Goal: Navigation & Orientation: Find specific page/section

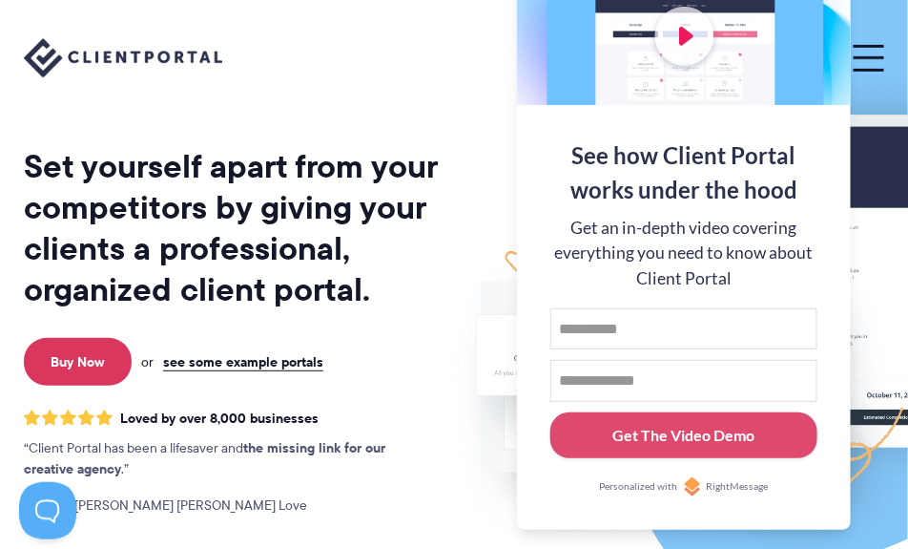
click at [299, 370] on p "Buy Now or see some example portals" at bounding box center [239, 362] width 440 height 48
click at [297, 361] on link "see some example portals" at bounding box center [243, 361] width 160 height 17
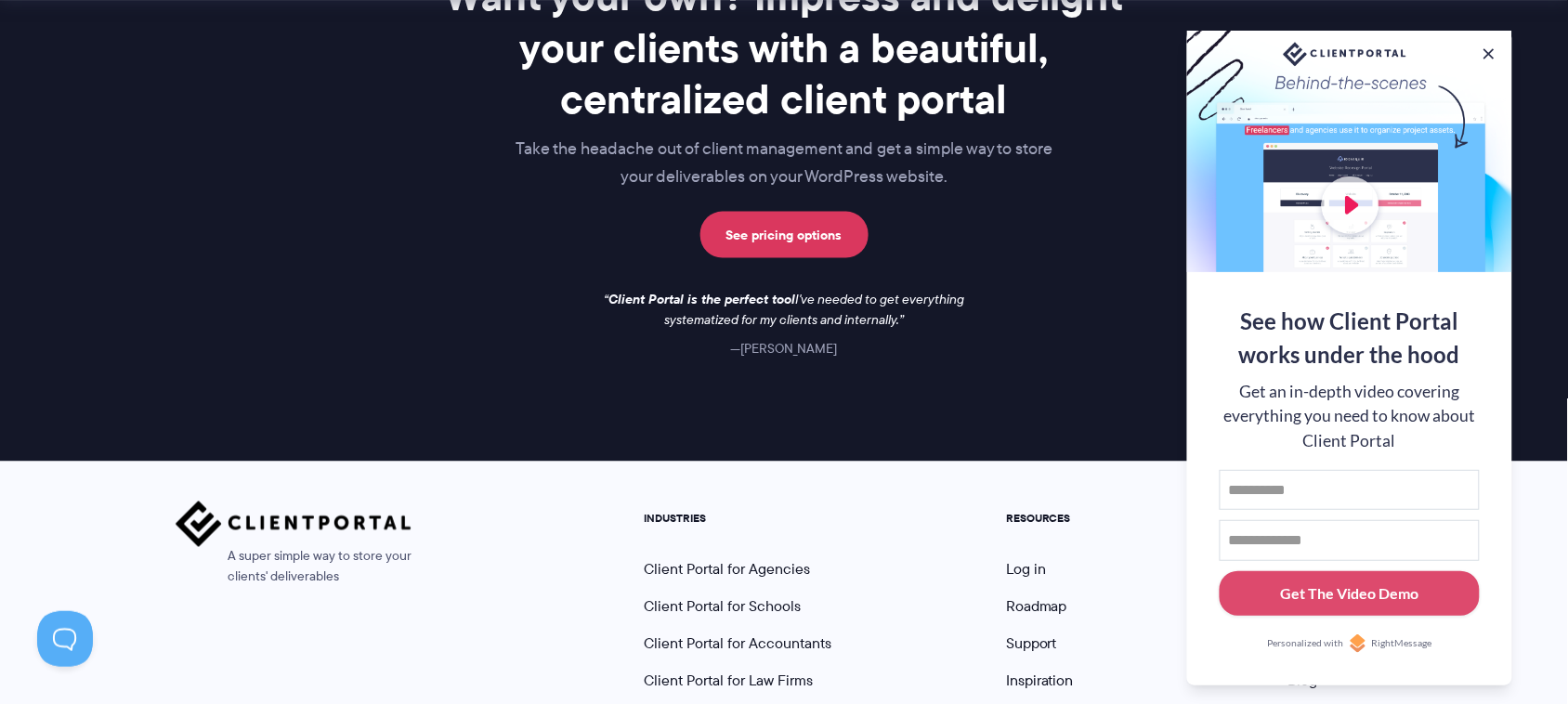
scroll to position [2838, 0]
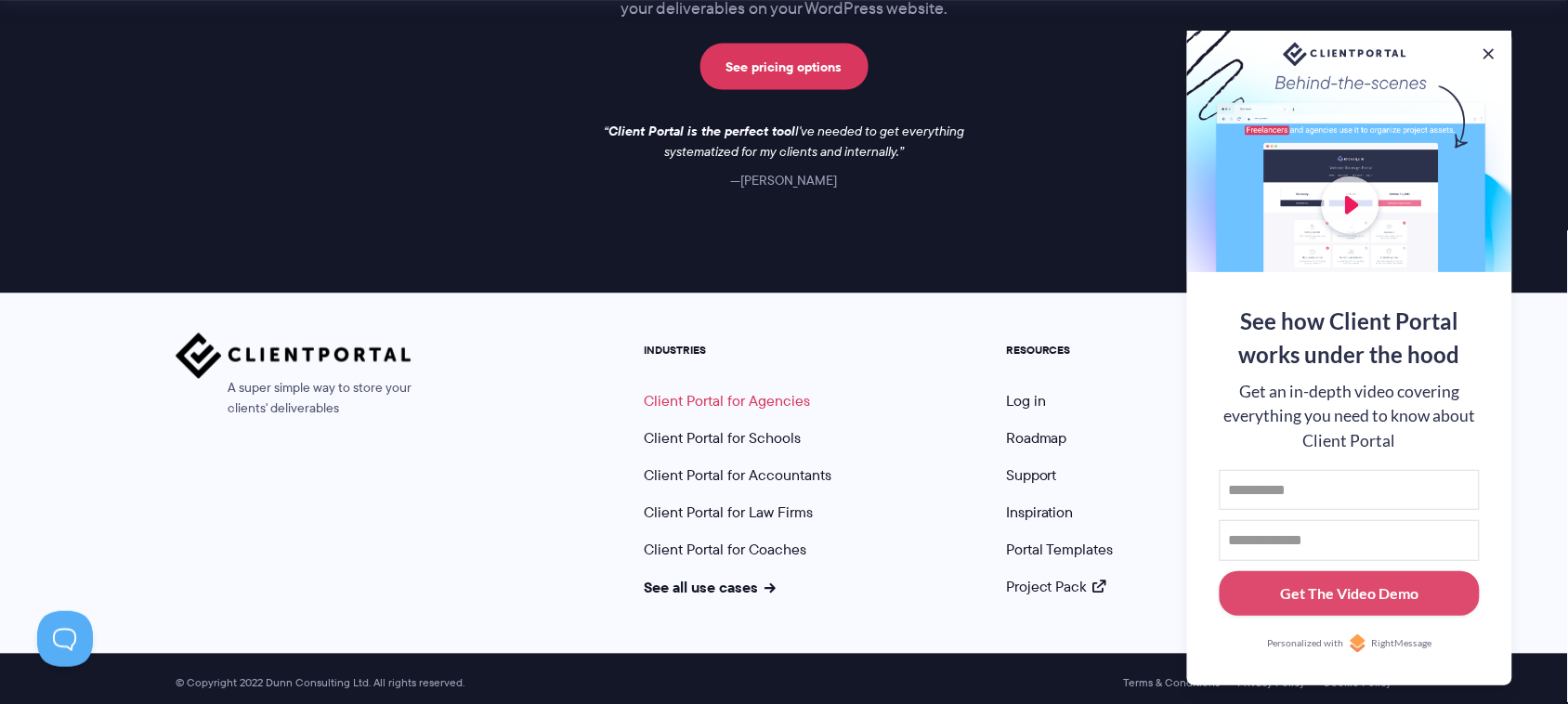
click at [772, 392] on link "Client Portal for Agencies" at bounding box center [727, 402] width 167 height 21
